Goal: Communication & Community: Answer question/provide support

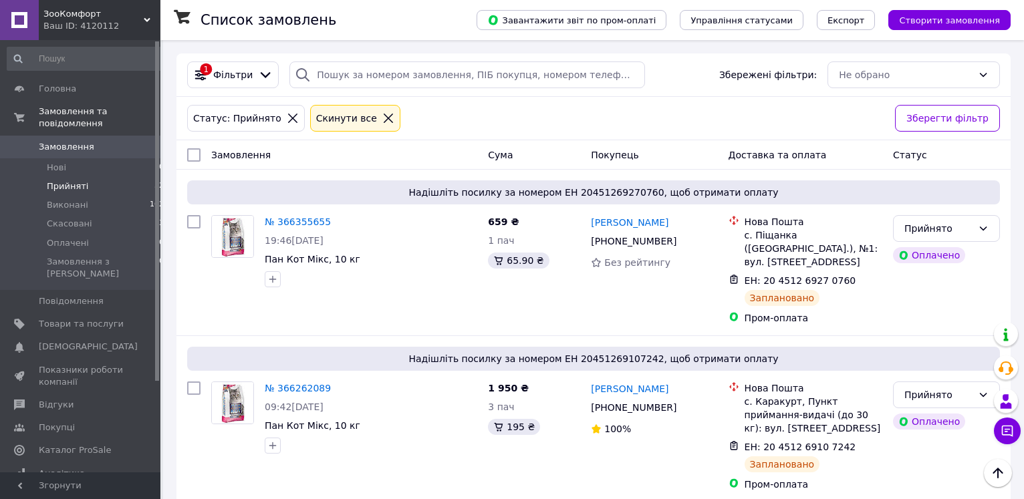
scroll to position [3953, 0]
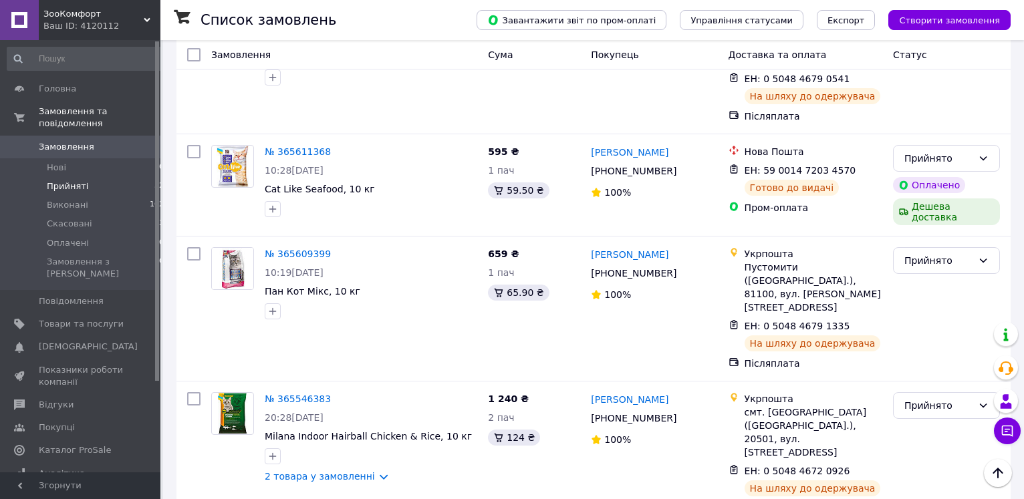
click at [90, 141] on span "Замовлення" at bounding box center [81, 147] width 85 height 12
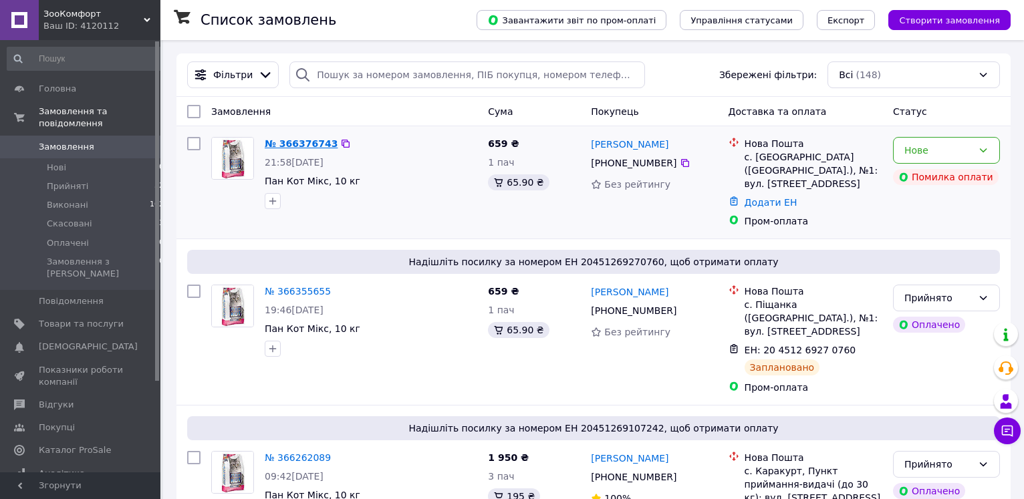
click at [293, 148] on link "№ 366376743" at bounding box center [301, 143] width 73 height 11
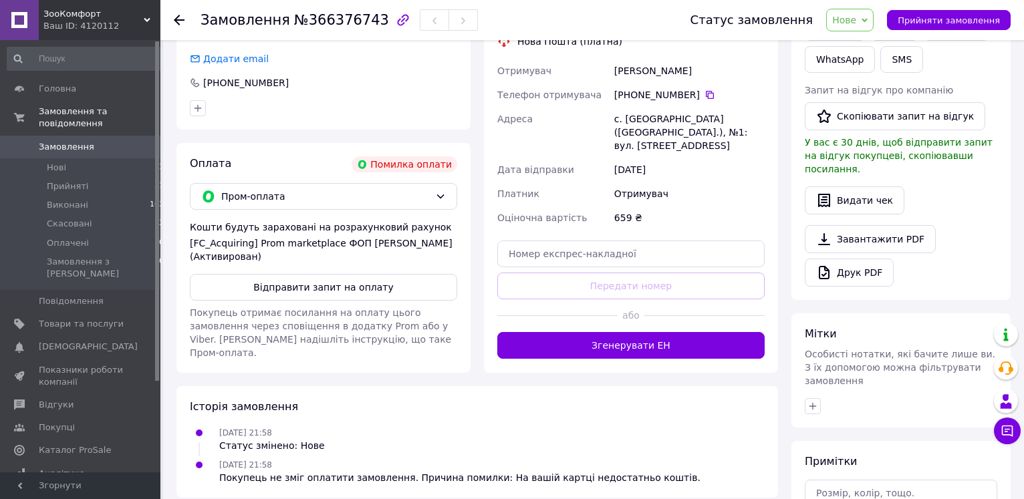
scroll to position [446, 0]
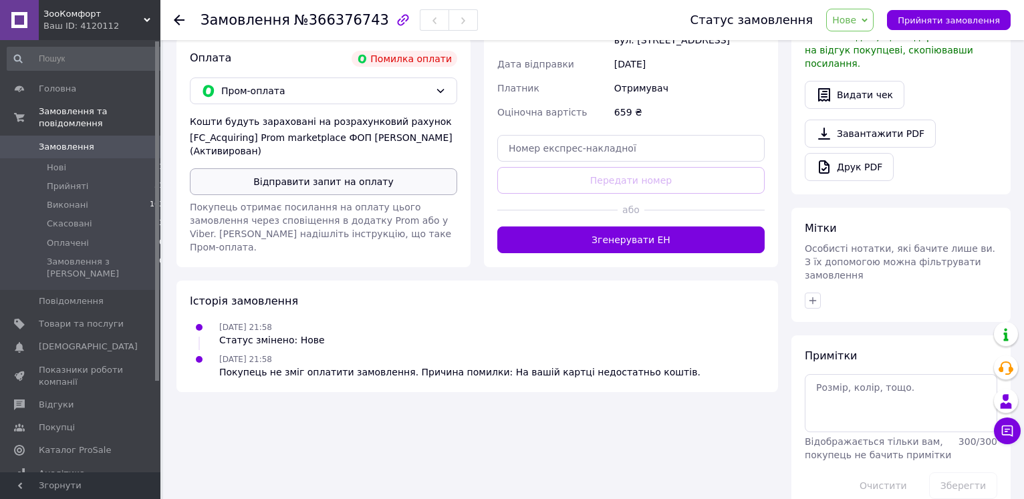
click at [367, 179] on button "Відправити запит на оплату" at bounding box center [323, 181] width 267 height 27
click at [1013, 436] on icon at bounding box center [1006, 430] width 13 height 13
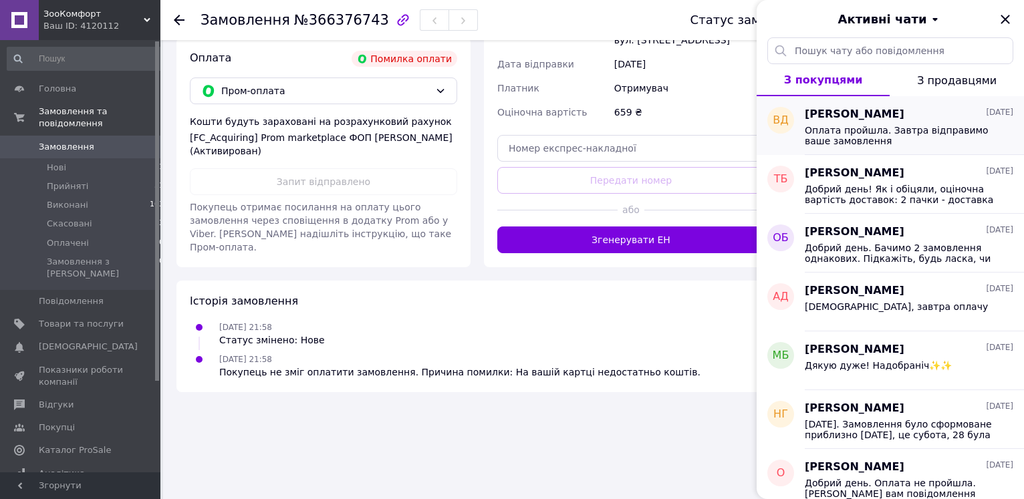
click at [897, 144] on span "Оплата пройшла. Завтра відправимо ваше замовлення" at bounding box center [900, 135] width 190 height 21
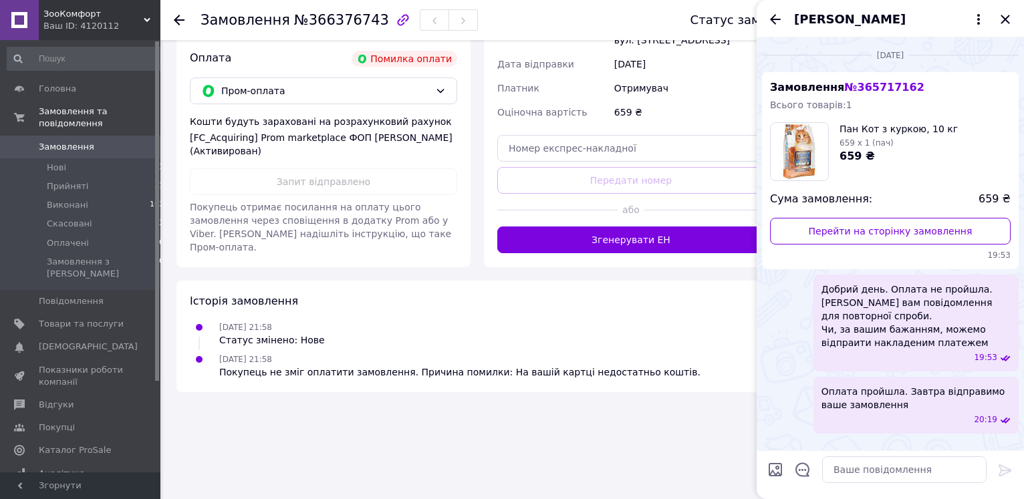
click at [834, 290] on span "Добрий день. Оплата не пройшла. [PERSON_NAME] вам повiдомлення для повторної сп…" at bounding box center [915, 316] width 189 height 67
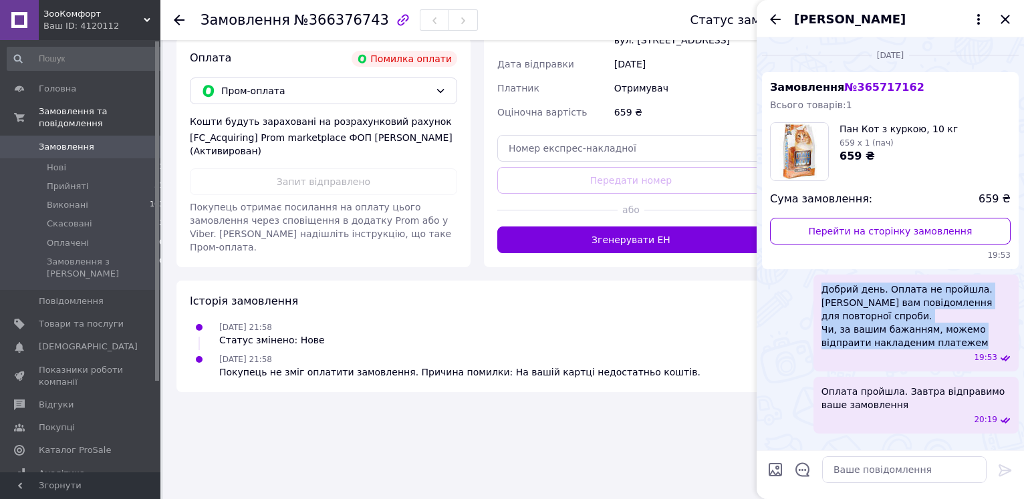
drag, startPoint x: 834, startPoint y: 290, endPoint x: 952, endPoint y: 341, distance: 128.1
click at [952, 341] on span "Добрий день. Оплата не пройшла. [PERSON_NAME] вам повiдомлення для повторної сп…" at bounding box center [915, 316] width 189 height 67
click at [775, 17] on icon "Назад" at bounding box center [775, 19] width 16 height 16
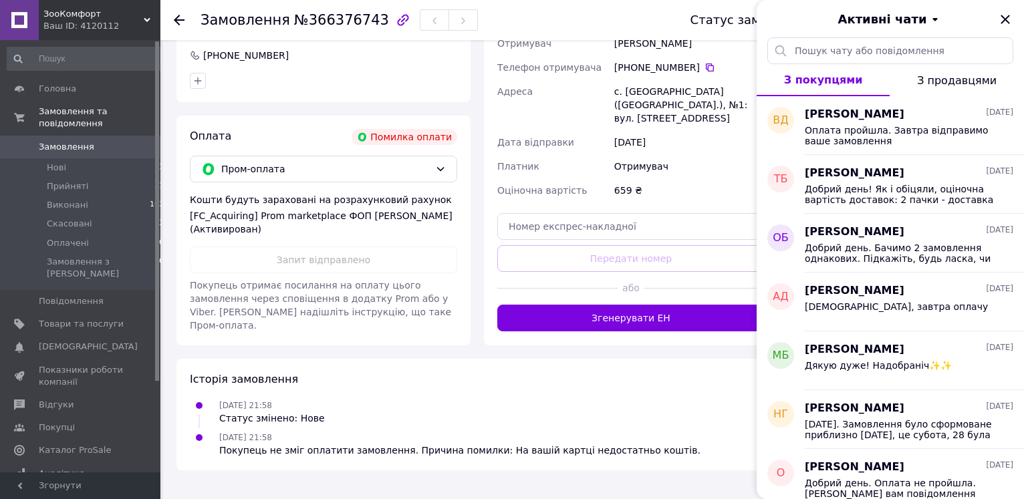
scroll to position [310, 0]
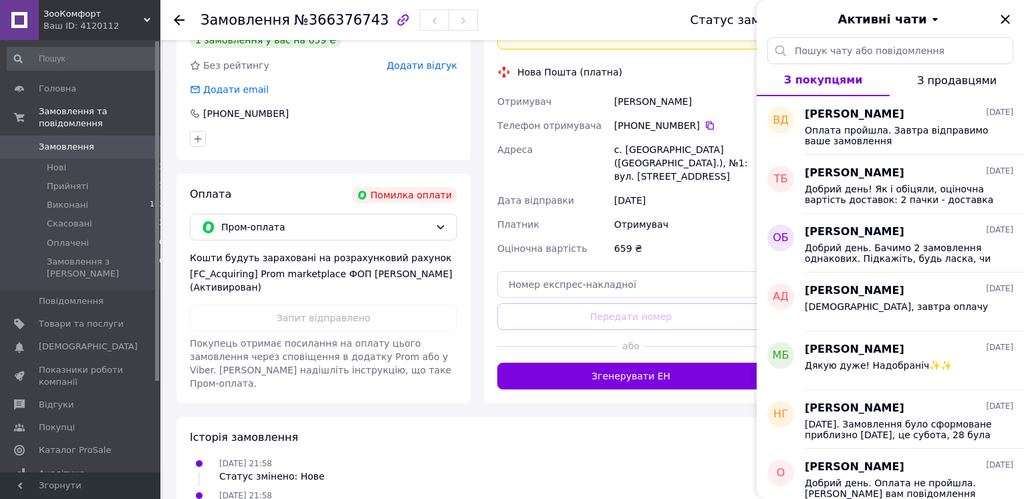
click at [1013, 21] on div "Активні чати" at bounding box center [889, 18] width 267 height 37
click at [1012, 19] on icon "Закрити" at bounding box center [1005, 19] width 16 height 16
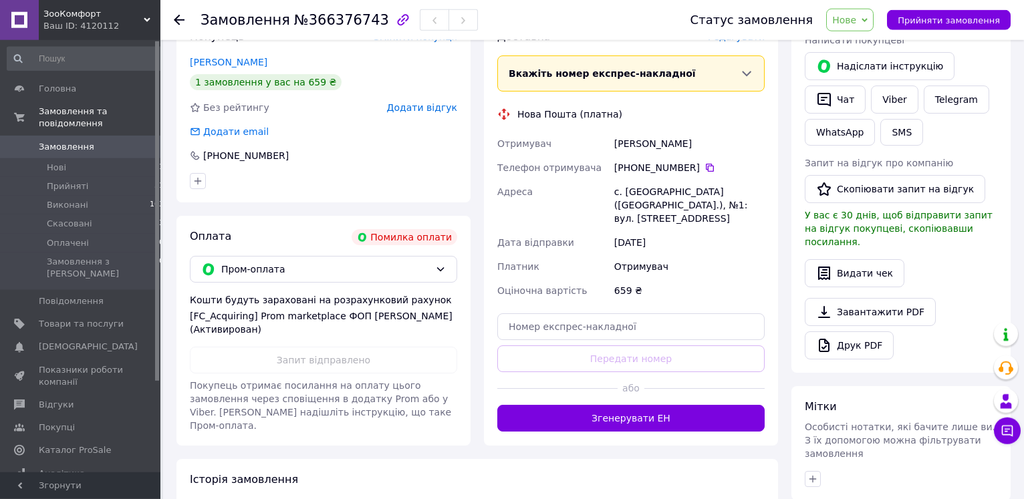
scroll to position [242, 0]
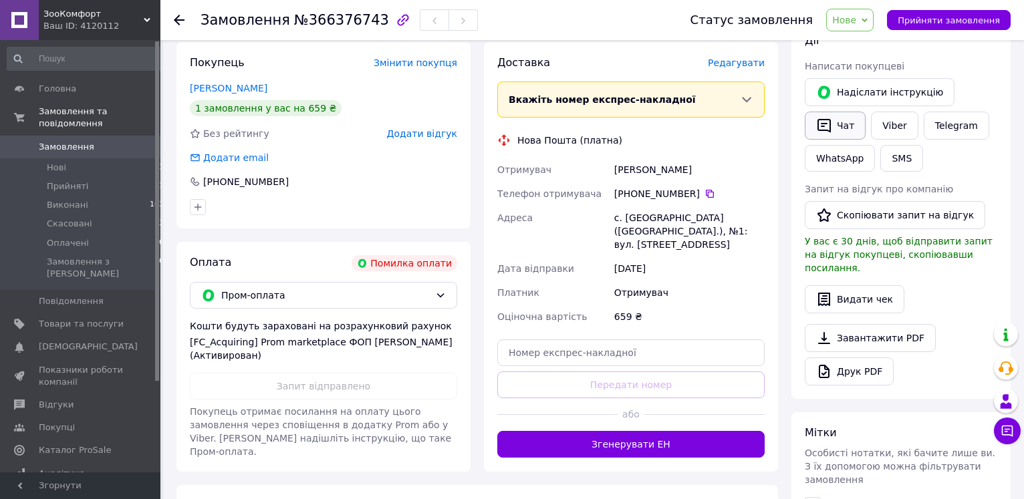
click at [852, 126] on button "Чат" at bounding box center [835, 126] width 61 height 28
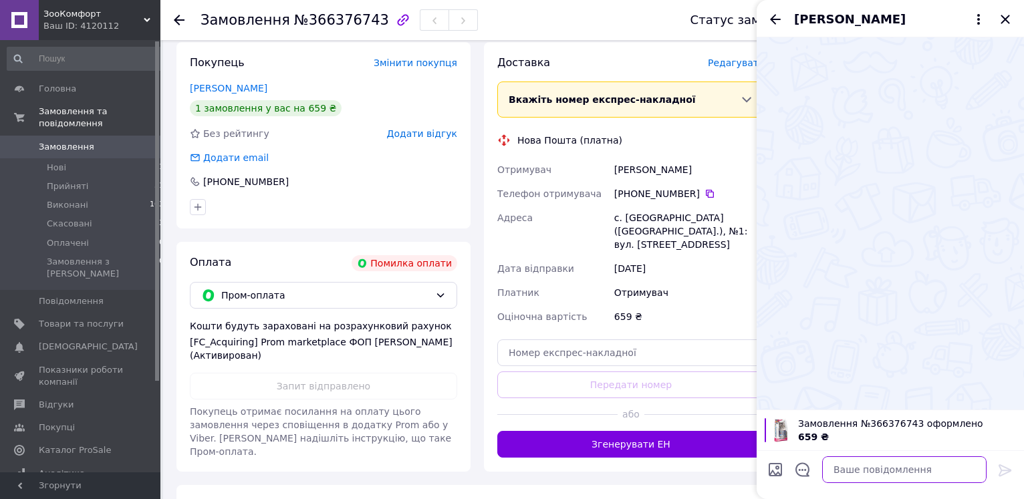
drag, startPoint x: 853, startPoint y: 474, endPoint x: 843, endPoint y: 482, distance: 12.8
click at [849, 477] on textarea at bounding box center [904, 469] width 164 height 27
click at [875, 478] on textarea at bounding box center [904, 469] width 164 height 27
click at [773, 21] on icon "Назад" at bounding box center [775, 19] width 16 height 16
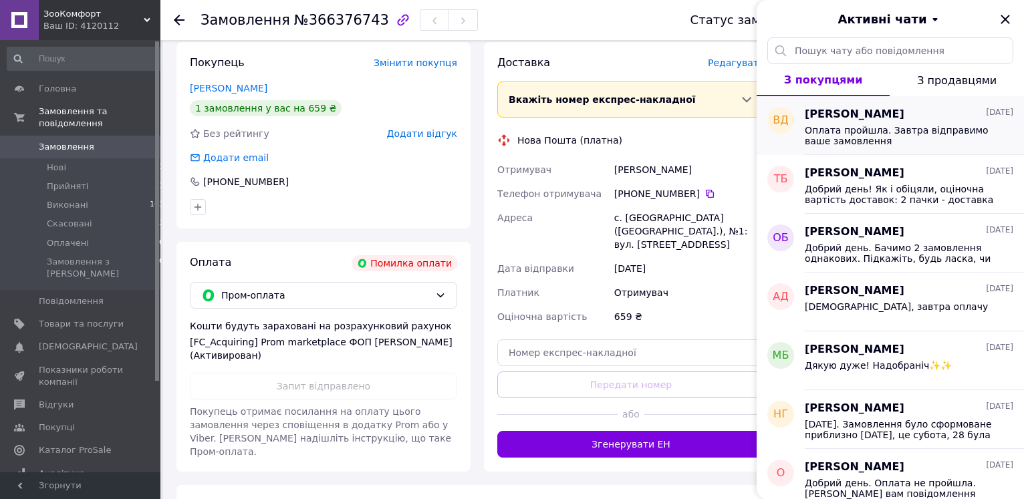
click at [867, 138] on span "Оплата пройшла. Завтра відправимо ваше замовлення" at bounding box center [900, 135] width 190 height 21
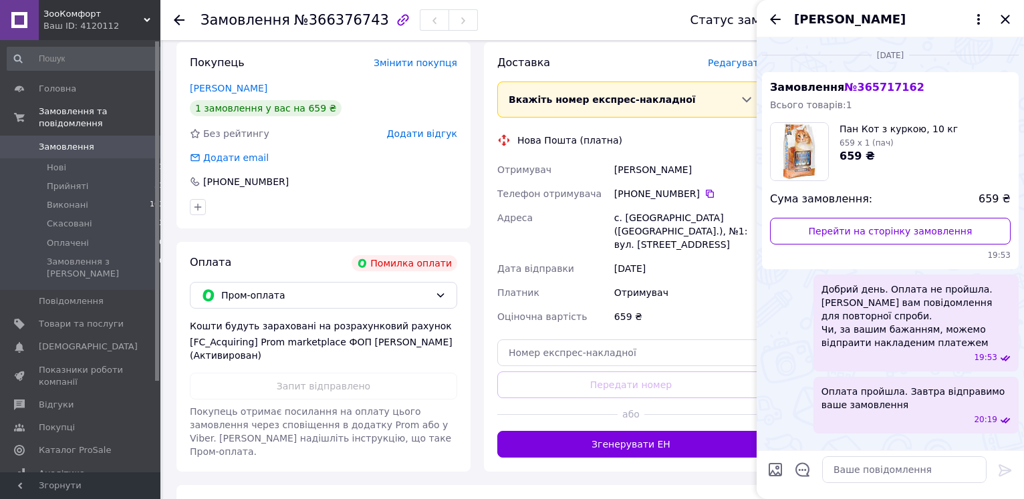
click at [837, 291] on span "Добрий день. Оплата не пройшла. [PERSON_NAME] вам повiдомлення для повторної сп…" at bounding box center [915, 316] width 189 height 67
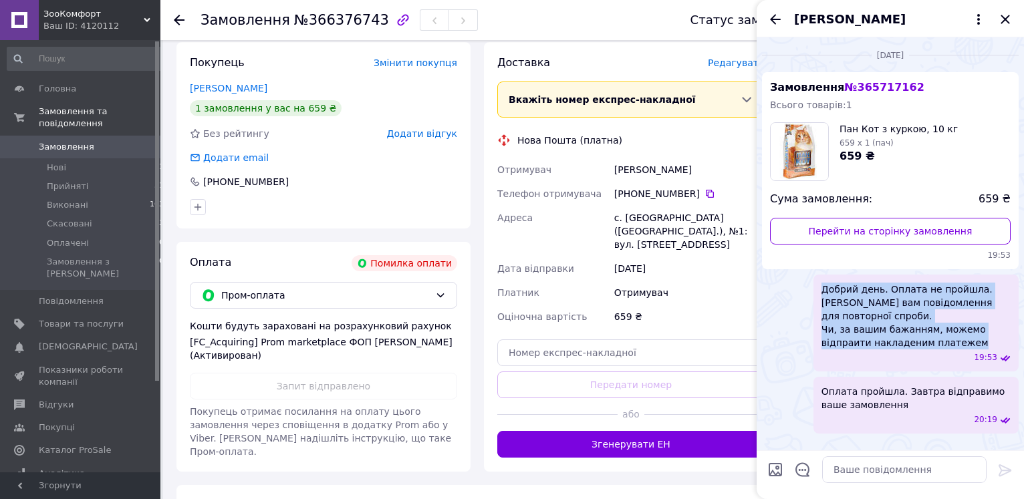
drag, startPoint x: 837, startPoint y: 291, endPoint x: 958, endPoint y: 341, distance: 130.7
click at [958, 341] on span "Добрий день. Оплата не пройшла. [PERSON_NAME] вам повiдомлення для повторної сп…" at bounding box center [915, 316] width 189 height 67
click at [778, 15] on icon "Назад" at bounding box center [775, 19] width 16 height 16
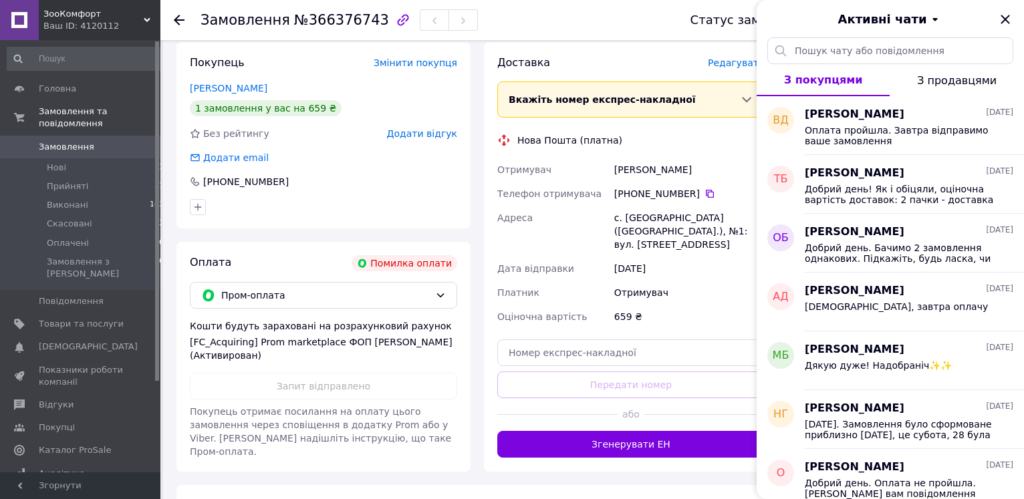
click at [1005, 30] on div "Активні чати" at bounding box center [889, 18] width 267 height 37
click at [1006, 25] on icon "Закрити" at bounding box center [1005, 19] width 16 height 16
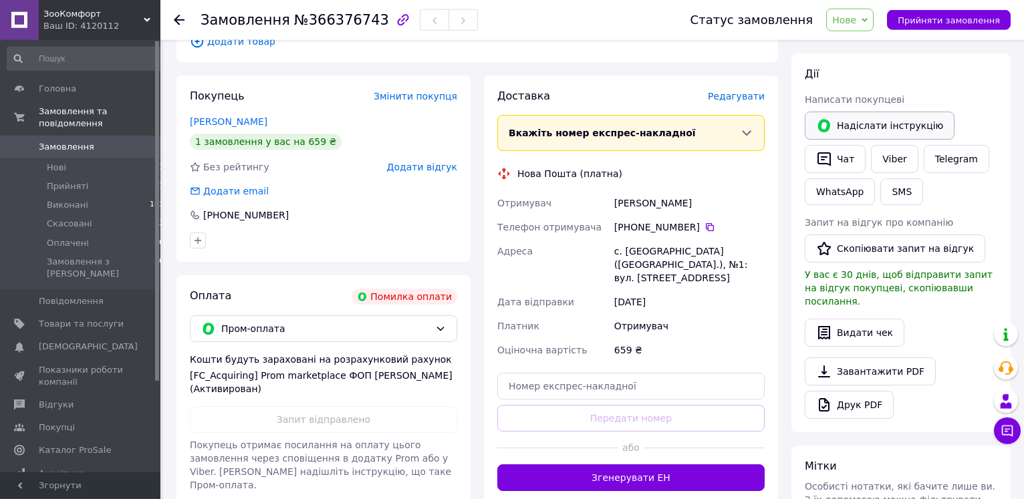
scroll to position [174, 0]
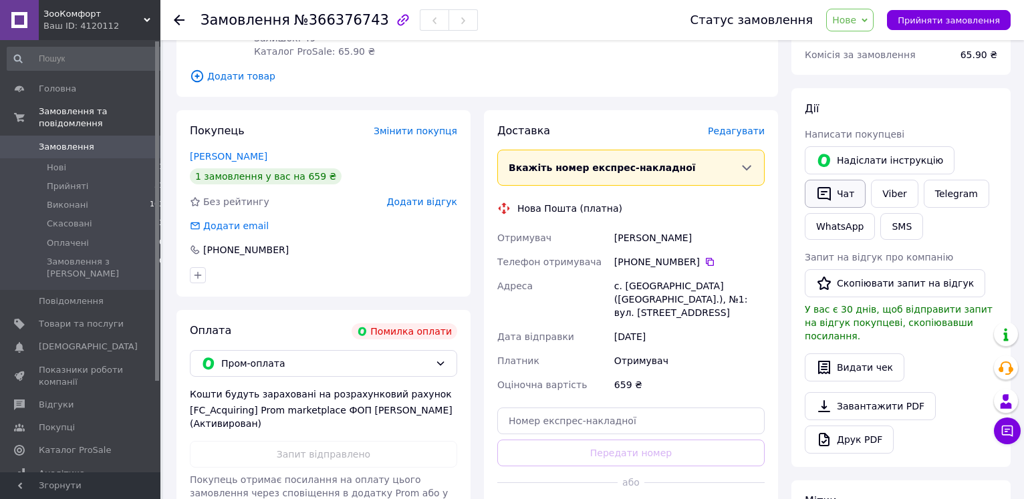
click at [845, 202] on button "Чат" at bounding box center [835, 194] width 61 height 28
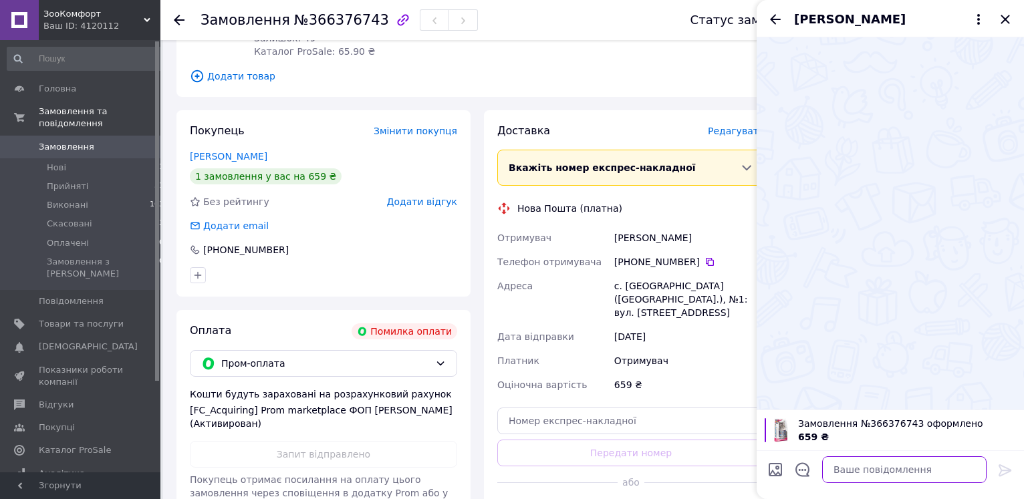
click at [854, 473] on textarea at bounding box center [904, 469] width 164 height 27
paste textarea "Добрий день. Оплата не пройшла. [PERSON_NAME] вам повiдомлення для повторної сп…"
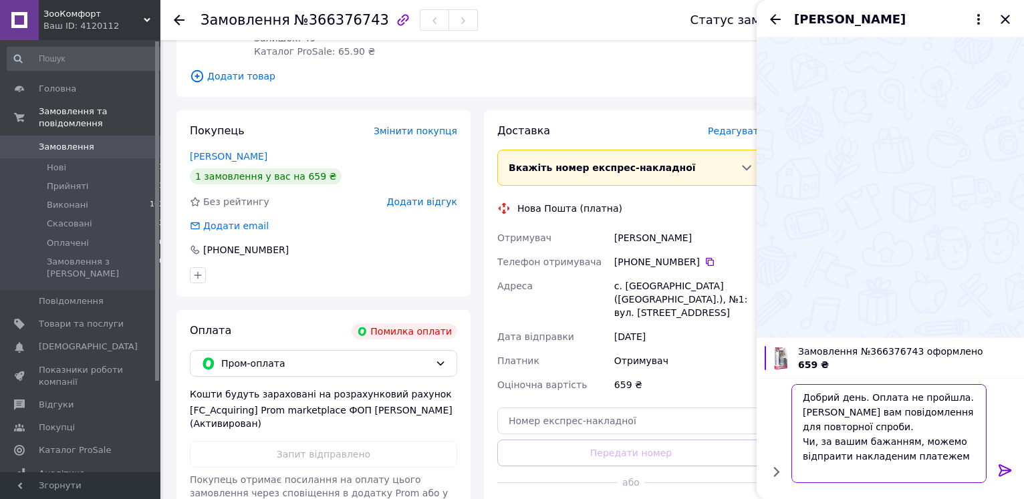
scroll to position [0, 0]
click at [851, 402] on textarea "Добрий день. Оплата не пройшла. [PERSON_NAME] вам повiдомлення для повторної сп…" at bounding box center [890, 433] width 191 height 99
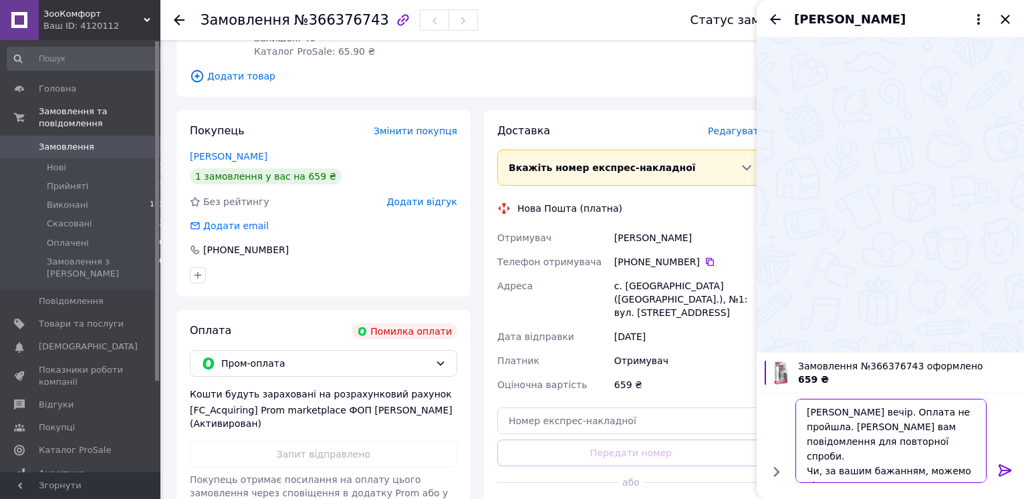
click at [830, 476] on textarea "[PERSON_NAME] вечiр. Оплата не пройшла. [PERSON_NAME] вам повiдомлення для повт…" at bounding box center [890, 441] width 191 height 84
type textarea "[PERSON_NAME] вечiр. Оплата не пройшла. [PERSON_NAME] вам повiдомлення для повт…"
click at [1006, 470] on icon at bounding box center [1004, 470] width 13 height 12
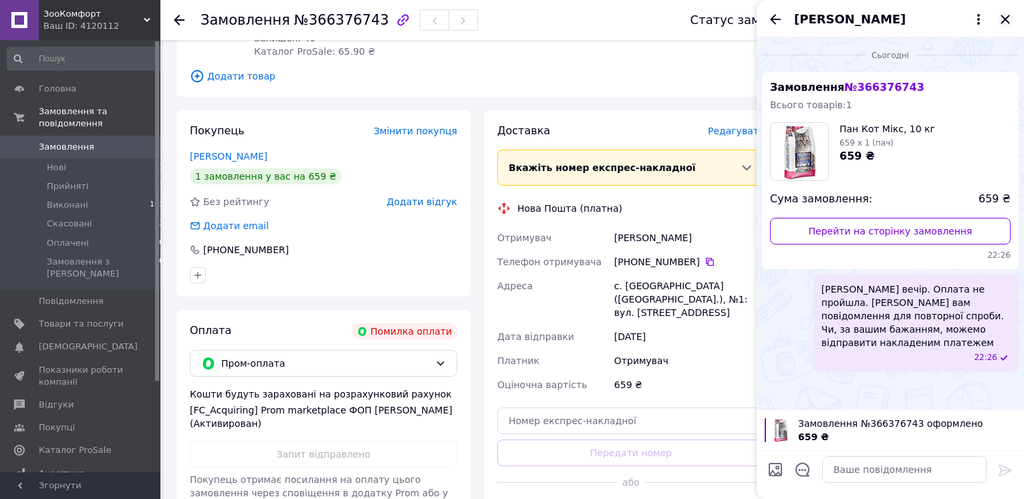
click at [1010, 20] on icon "Закрити" at bounding box center [1005, 19] width 16 height 16
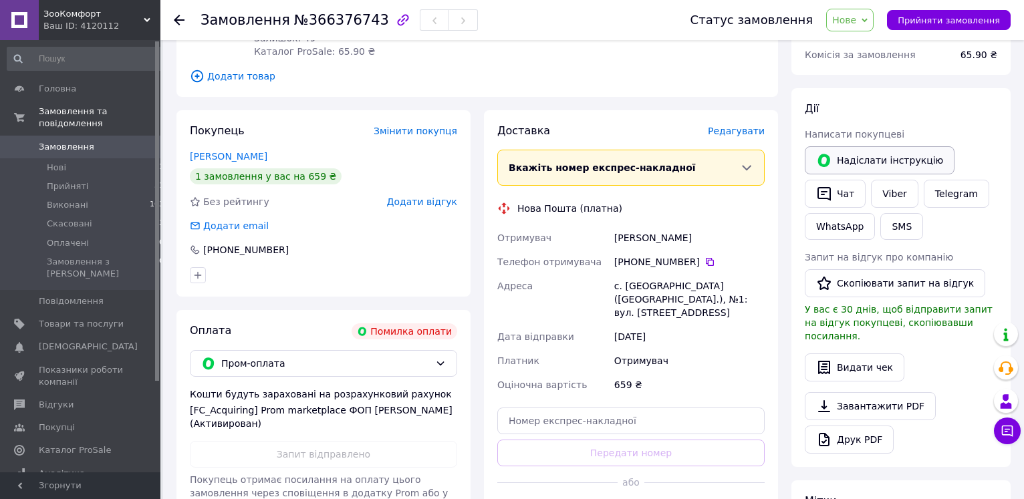
click at [865, 160] on button "Надіслати інструкцію" at bounding box center [880, 160] width 150 height 28
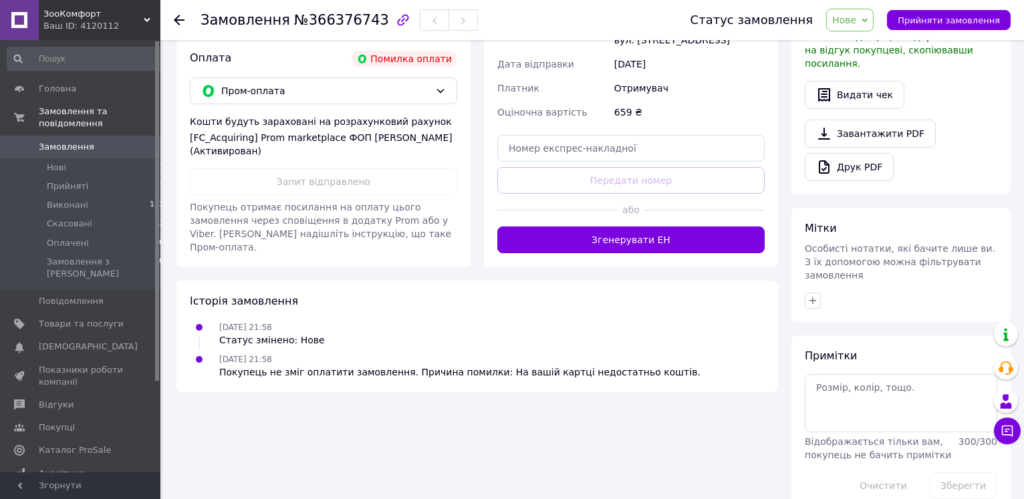
scroll to position [106, 0]
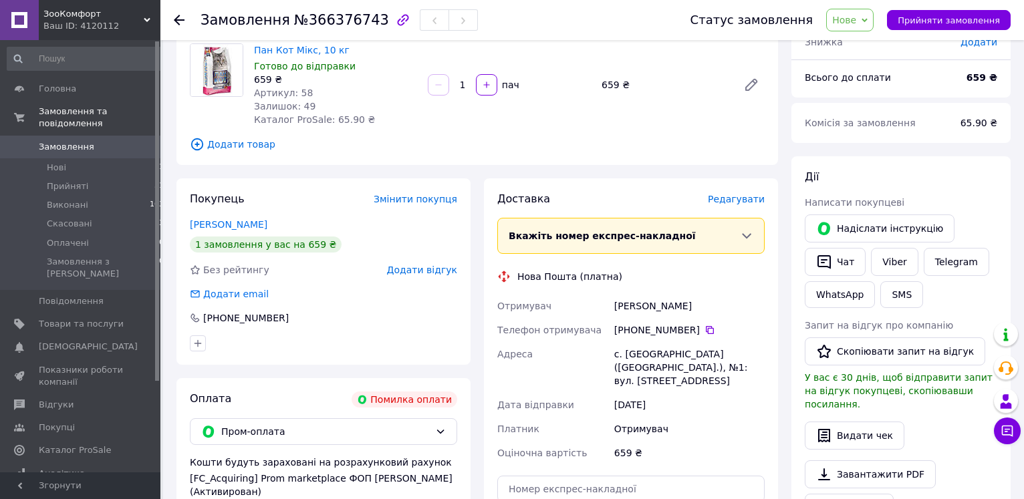
click at [994, 438] on div "Чат з покупцем" at bounding box center [1007, 431] width 27 height 27
click at [998, 441] on div "Чат з покупцем" at bounding box center [1007, 431] width 27 height 27
click at [1018, 438] on button "Чат з покупцем" at bounding box center [1007, 431] width 27 height 27
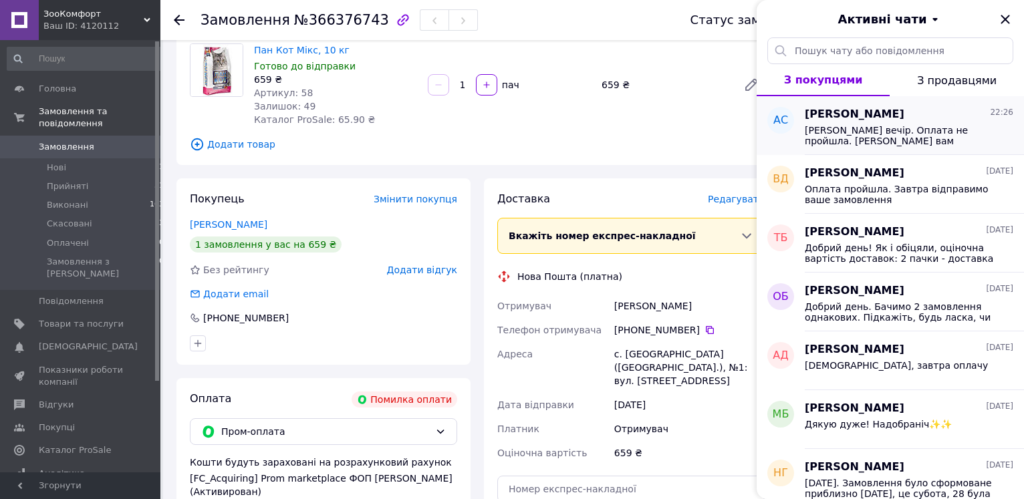
click at [890, 138] on span "[PERSON_NAME] вечiр. Оплата не пройшла. [PERSON_NAME] вам повiдомлення для повт…" at bounding box center [900, 135] width 190 height 21
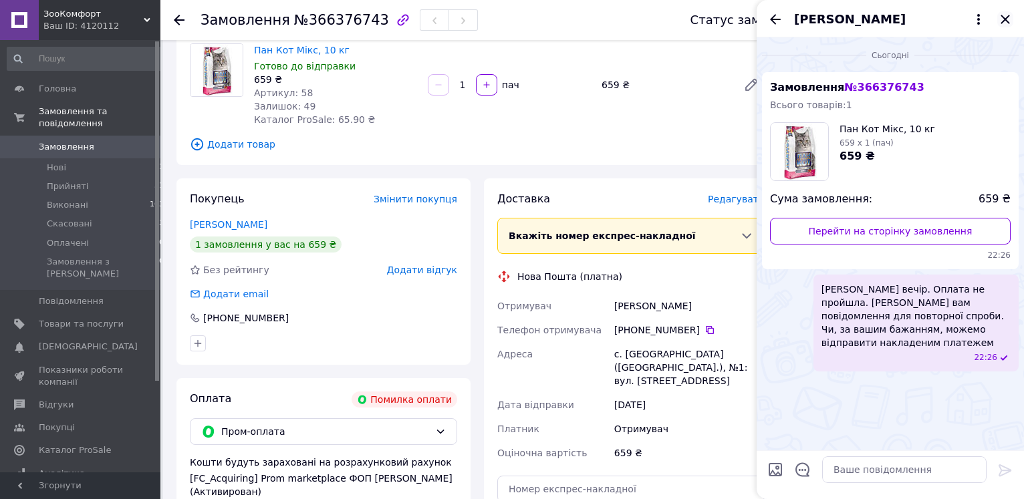
click at [1001, 19] on icon "Закрити" at bounding box center [1005, 19] width 16 height 16
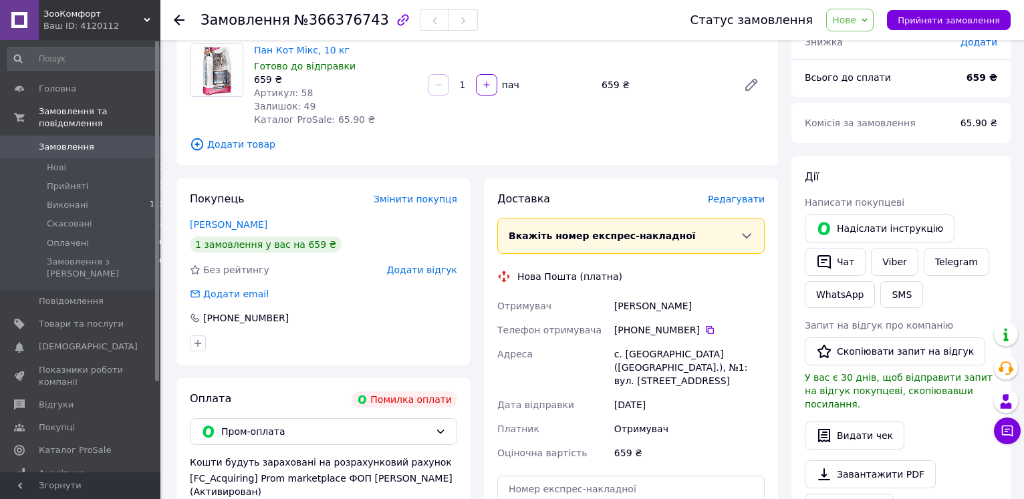
scroll to position [0, 0]
